Goal: Navigation & Orientation: Find specific page/section

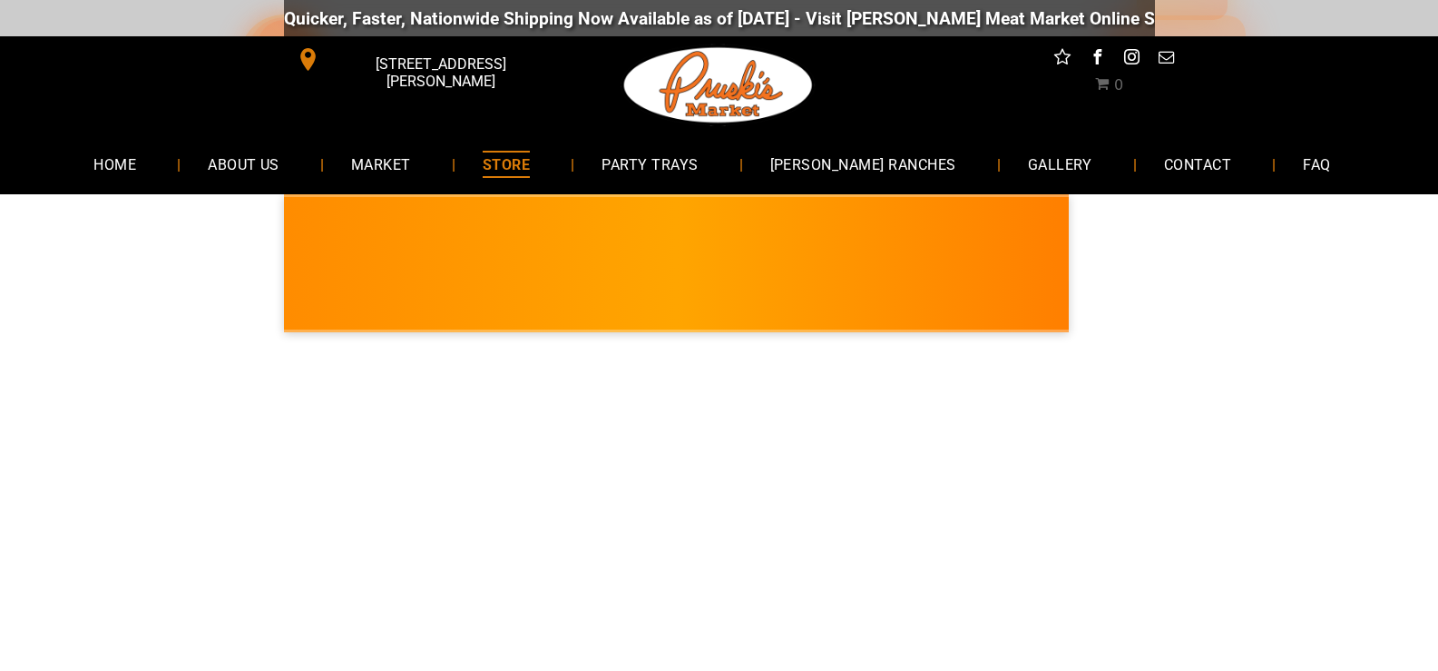
click at [518, 162] on span "STORE" at bounding box center [506, 164] width 47 height 26
click at [438, 172] on link "MARKET" at bounding box center [380, 164] width 115 height 48
